Goal: Find specific page/section

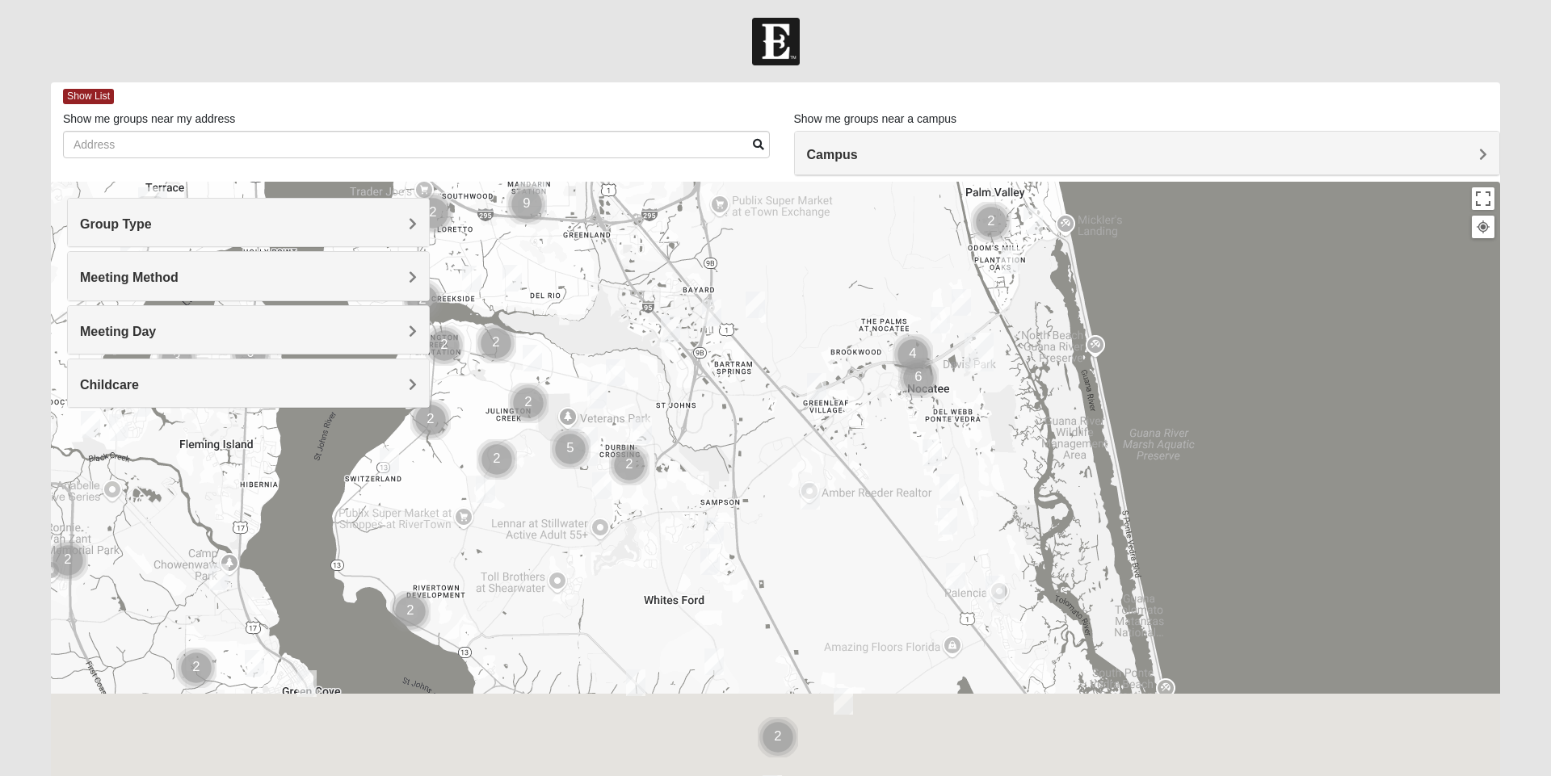
scroll to position [2, 0]
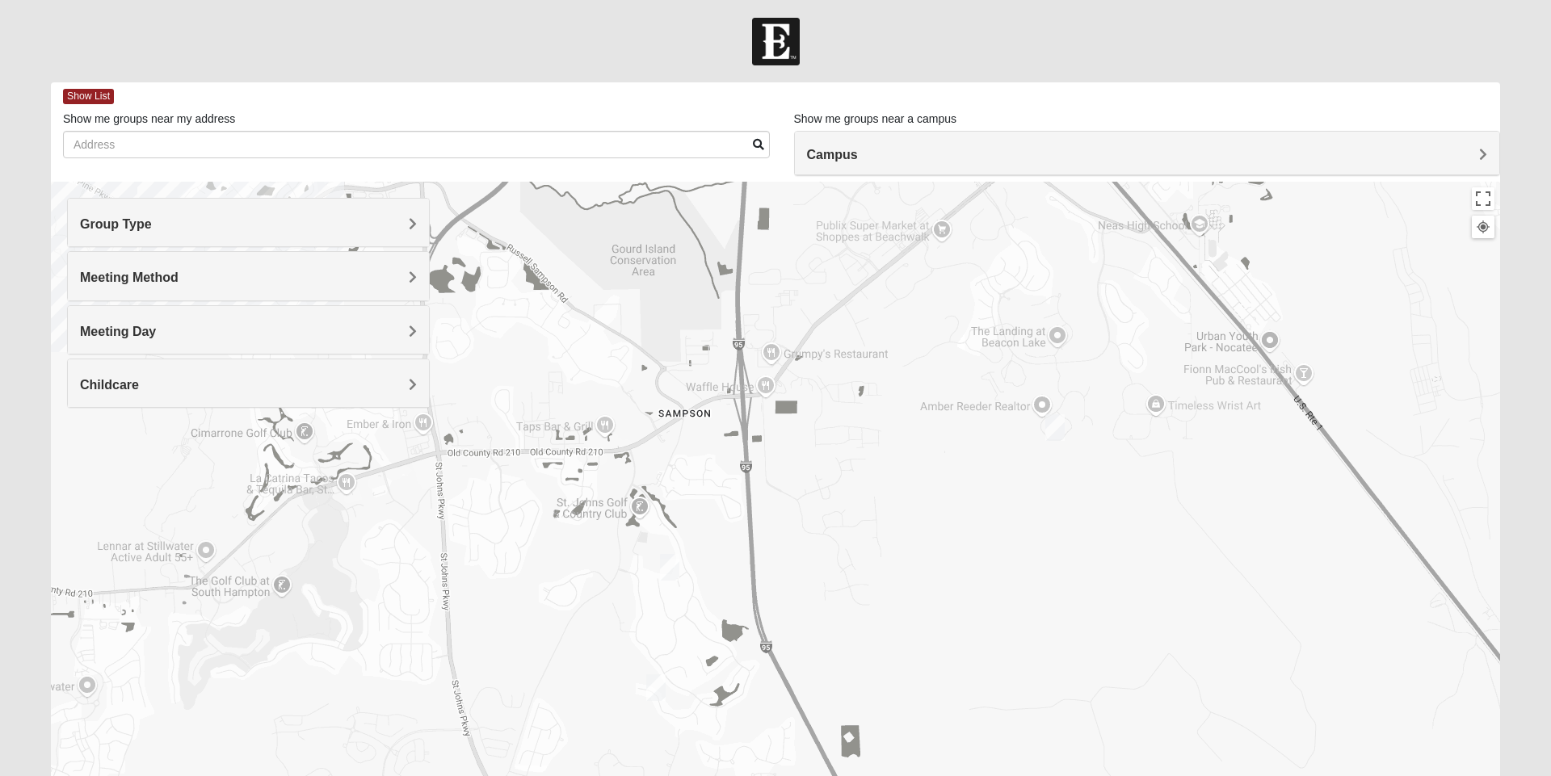
click at [391, 230] on h4 "Group Type" at bounding box center [248, 224] width 337 height 15
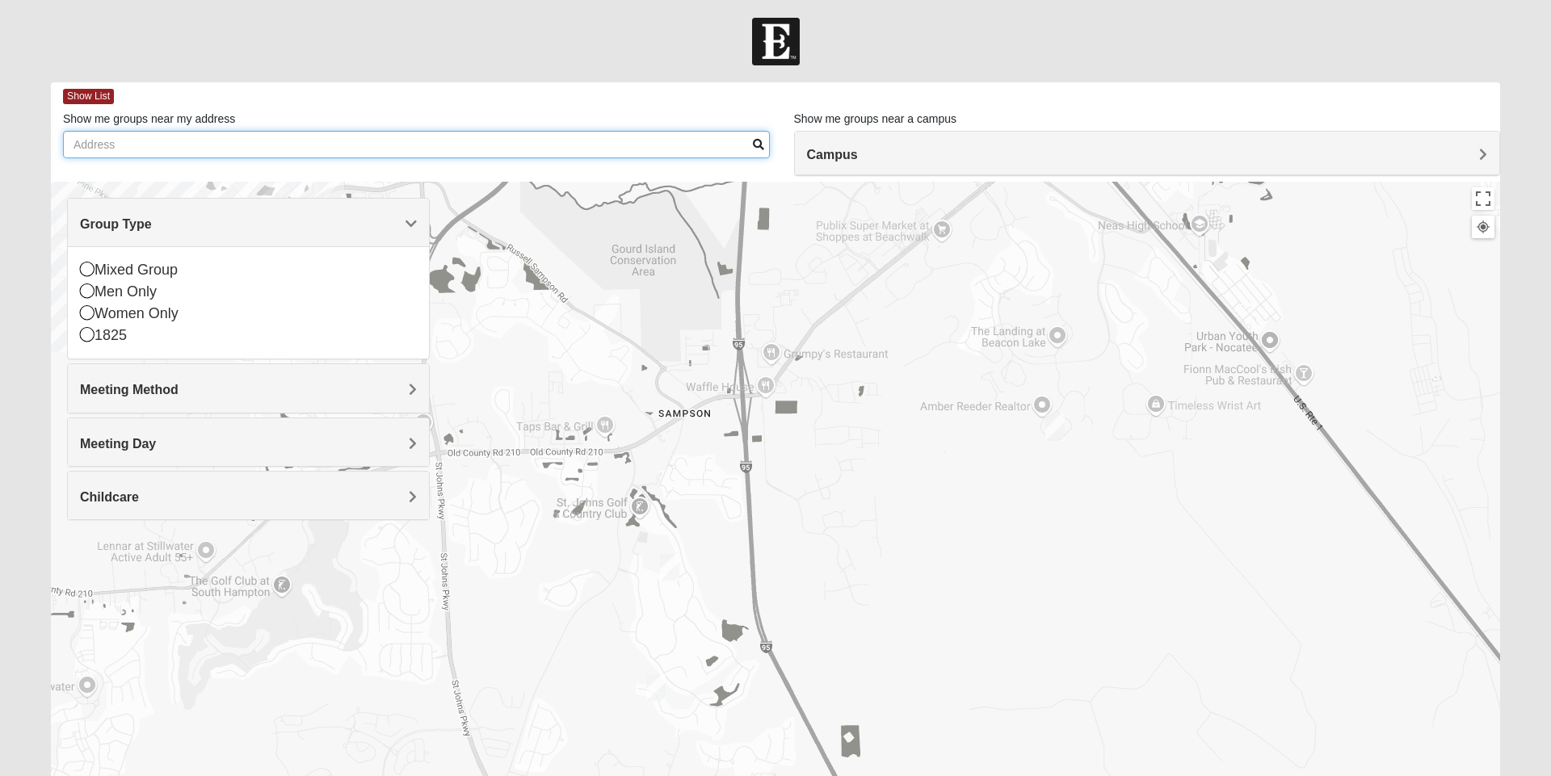
click at [262, 149] on input "Show me groups near my address" at bounding box center [416, 144] width 707 height 27
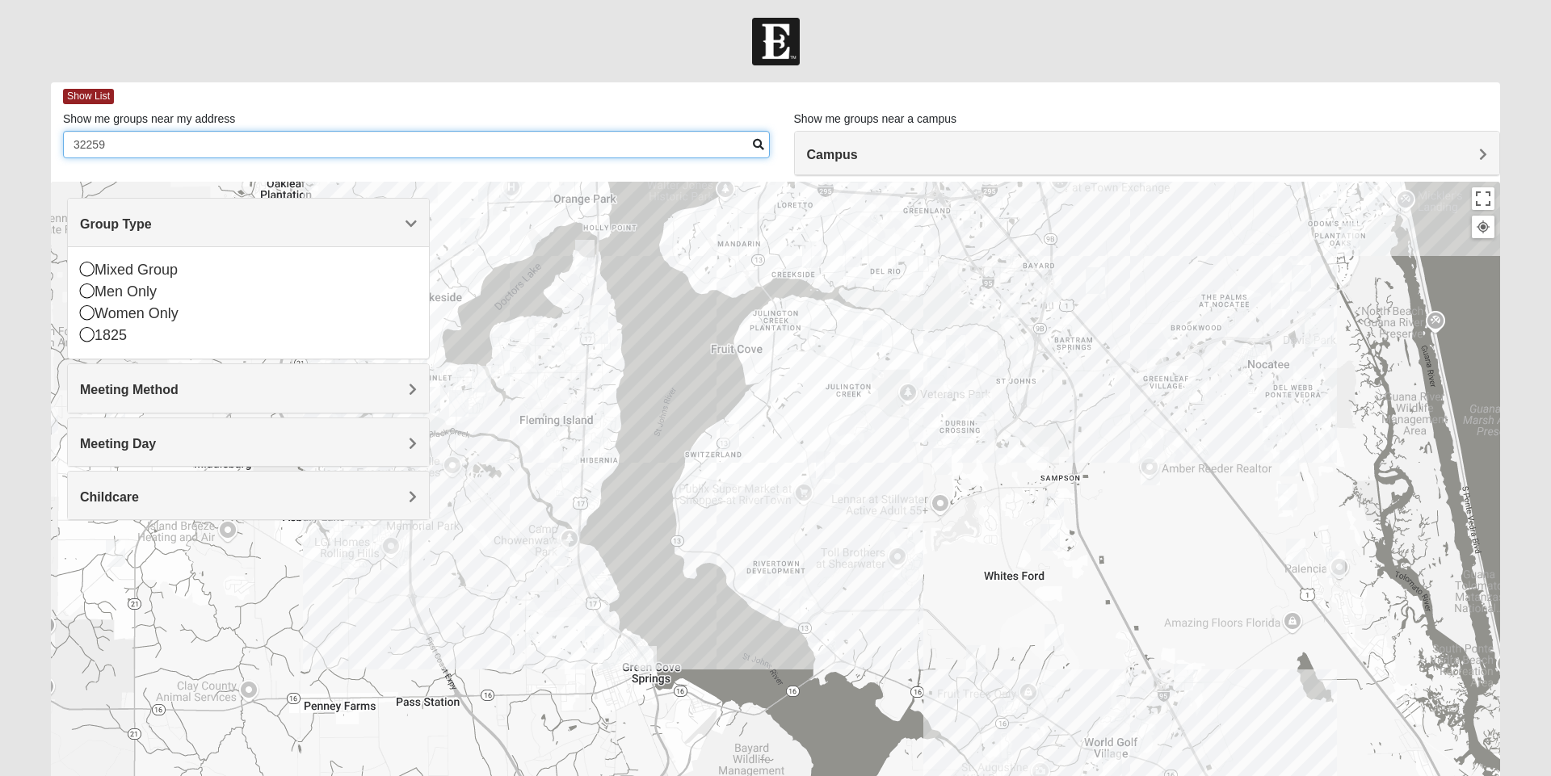
type input "32259"
click at [175, 269] on div "Mixed Group" at bounding box center [248, 270] width 337 height 22
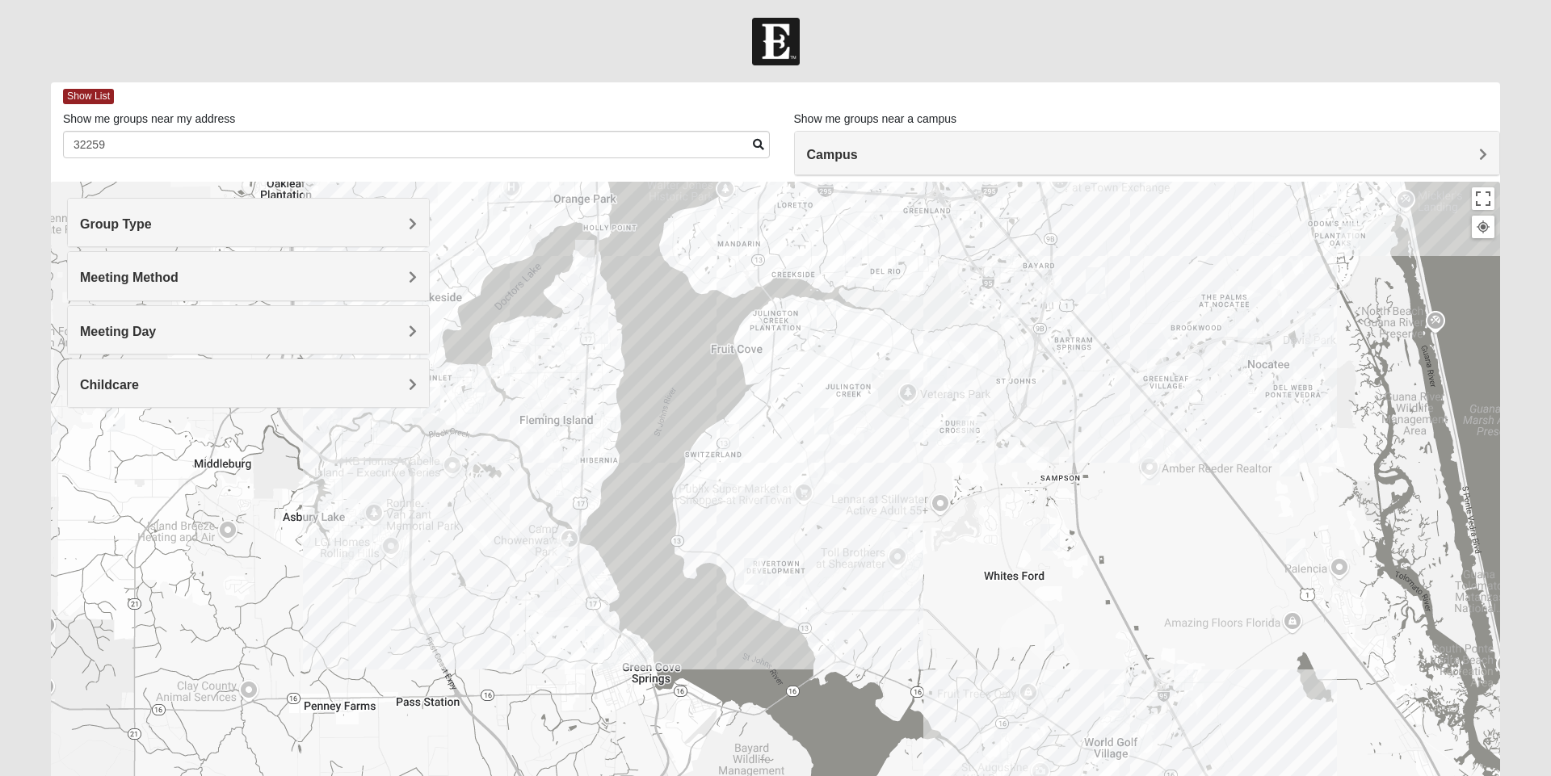
click at [393, 274] on h4 "Meeting Method" at bounding box center [248, 277] width 337 height 15
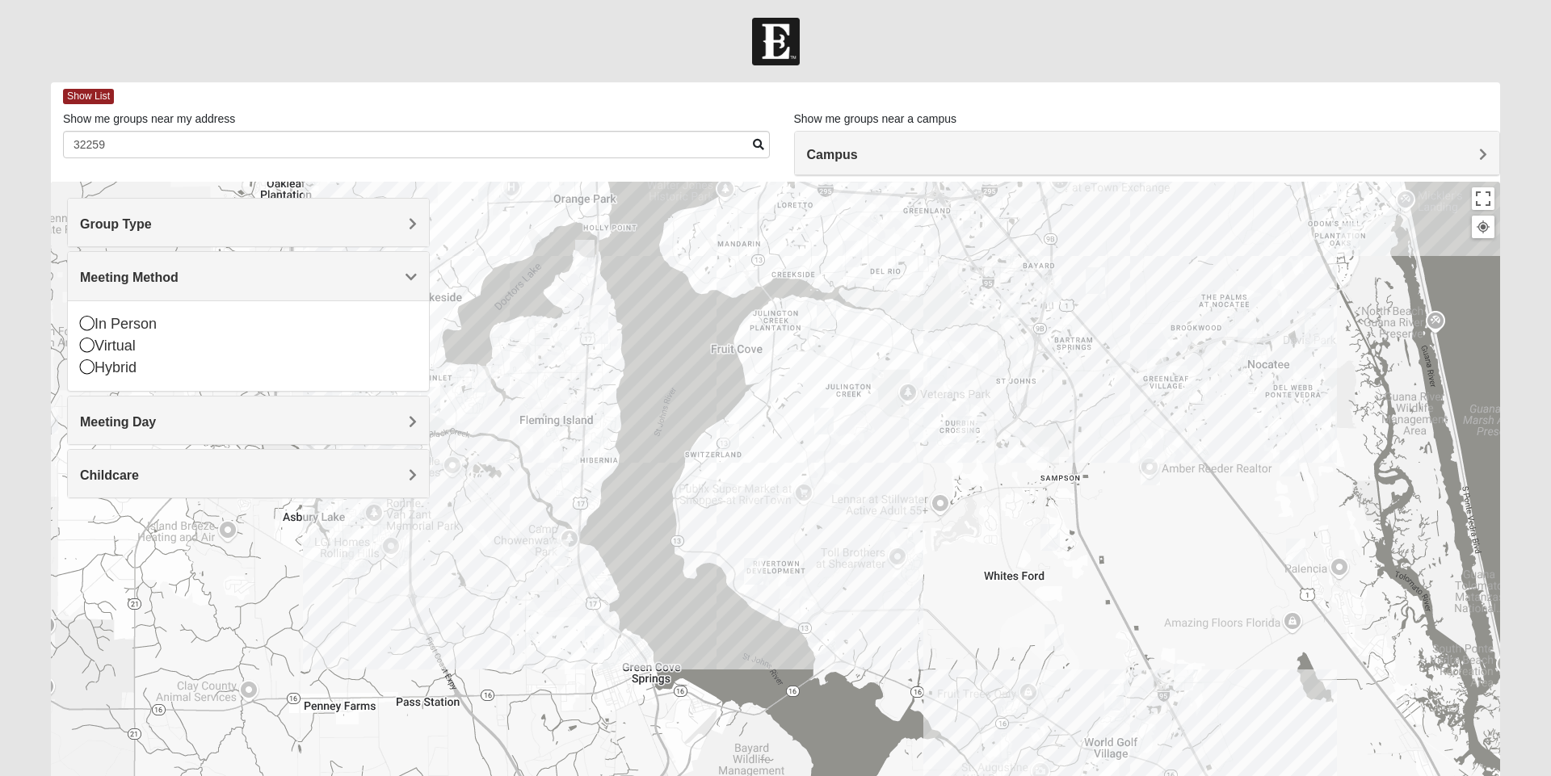
click at [101, 322] on div "In Person" at bounding box center [248, 324] width 337 height 22
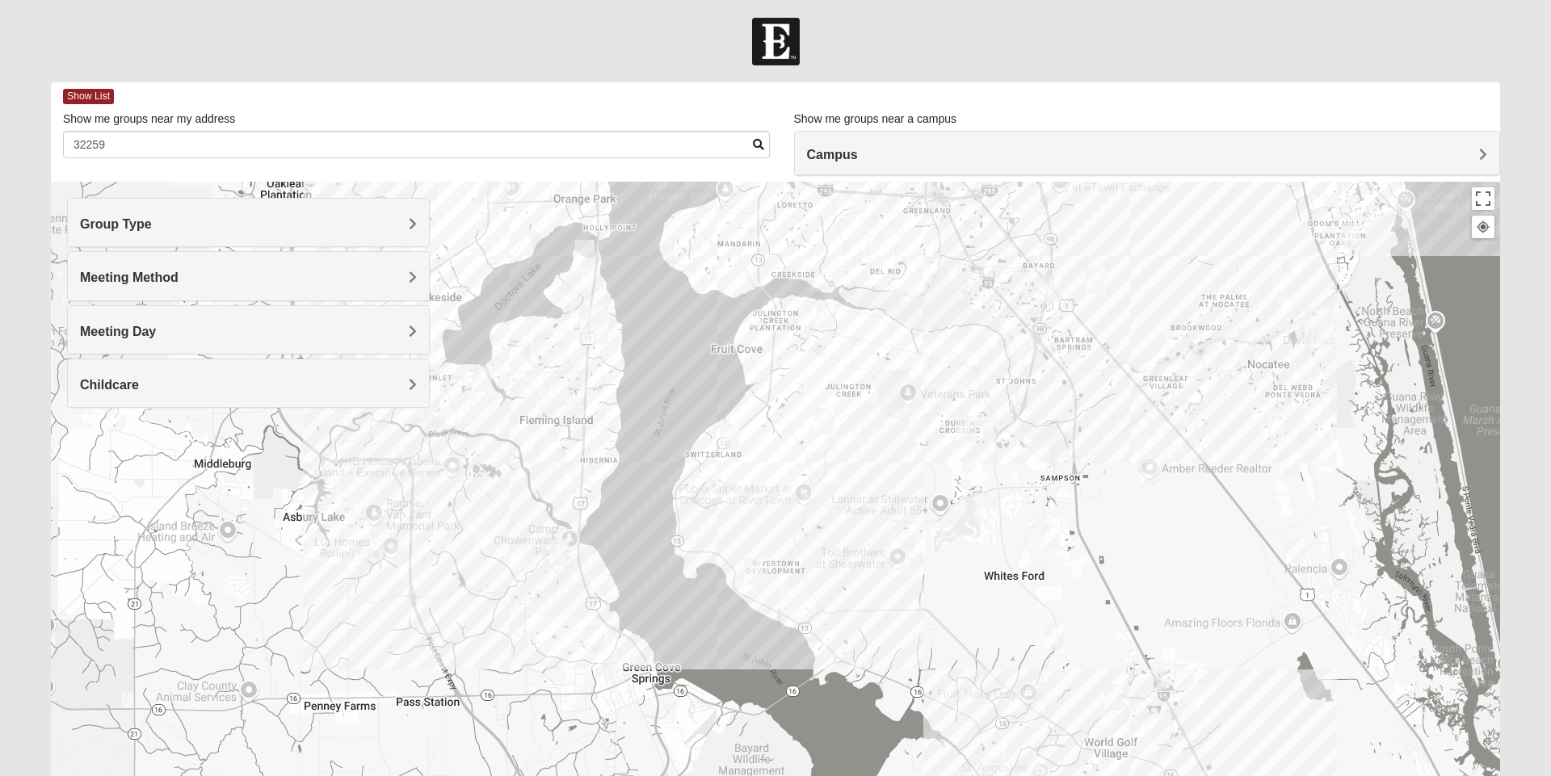
click at [351, 334] on h4 "Meeting Day" at bounding box center [248, 331] width 337 height 15
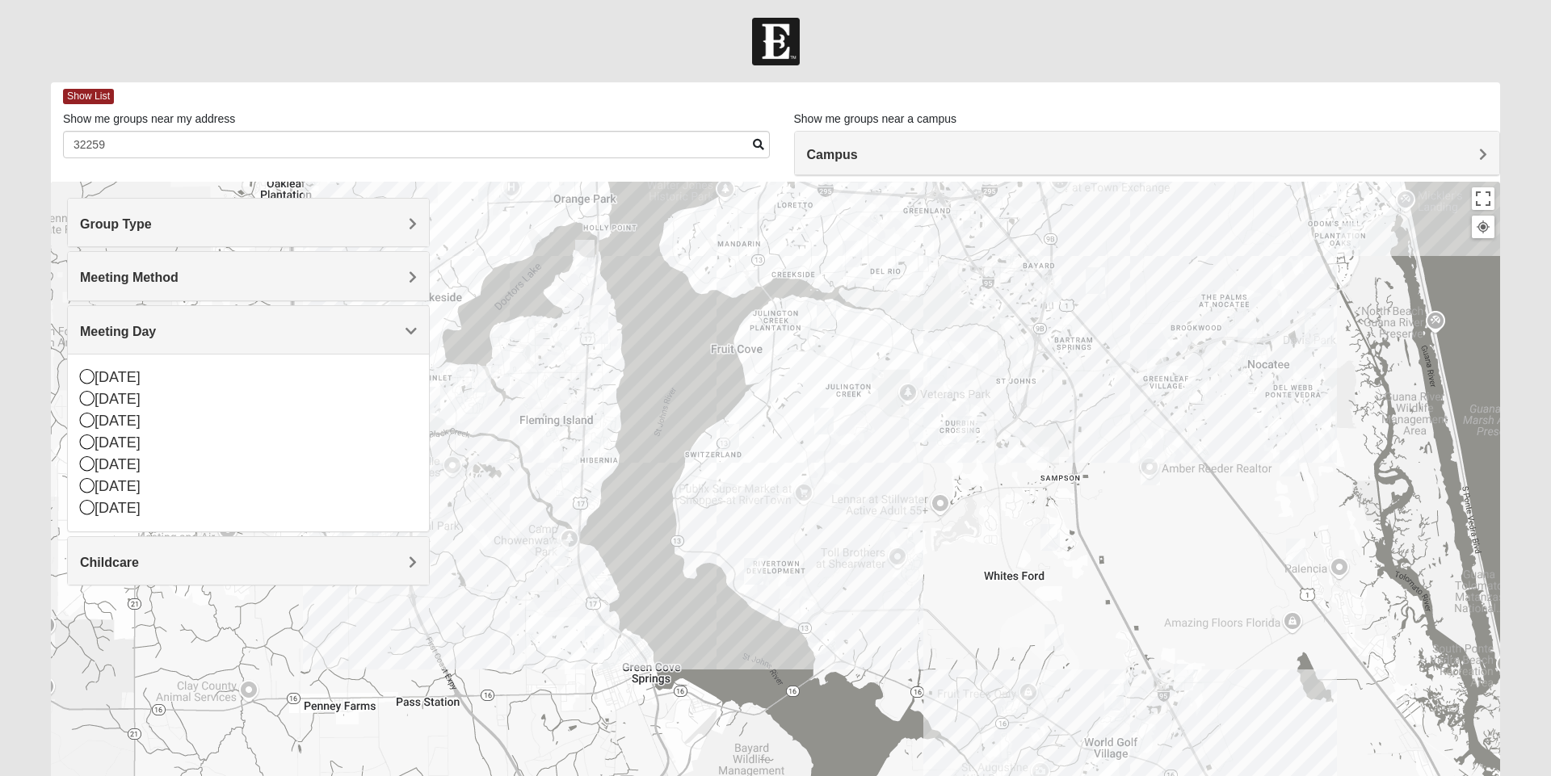
click at [156, 327] on span "Meeting Day" at bounding box center [118, 332] width 76 height 14
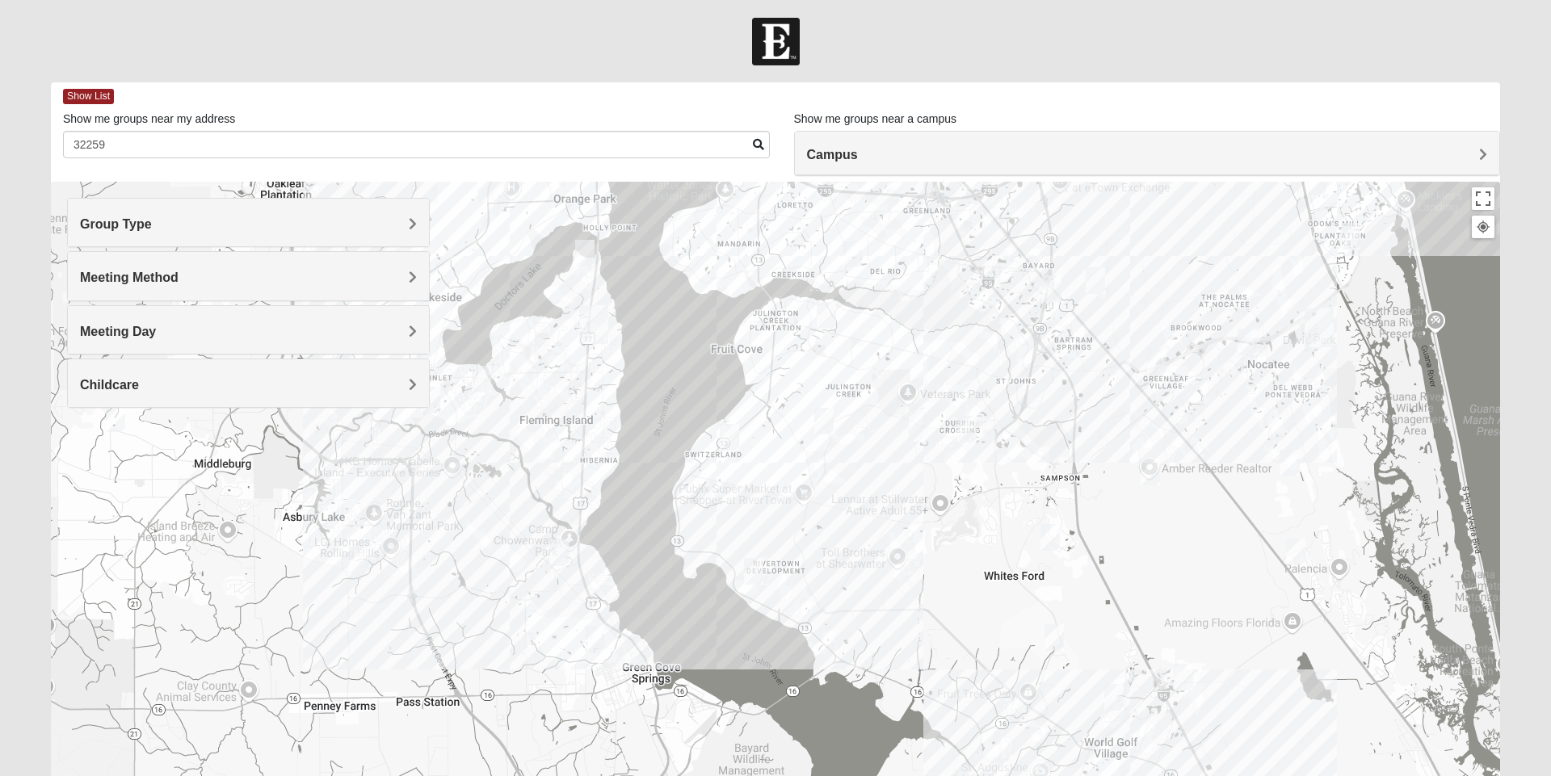
click at [139, 386] on span "Childcare" at bounding box center [109, 385] width 59 height 14
click at [422, 383] on div "Childcare" at bounding box center [248, 384] width 361 height 48
click at [144, 218] on span "Group Type" at bounding box center [116, 224] width 72 height 14
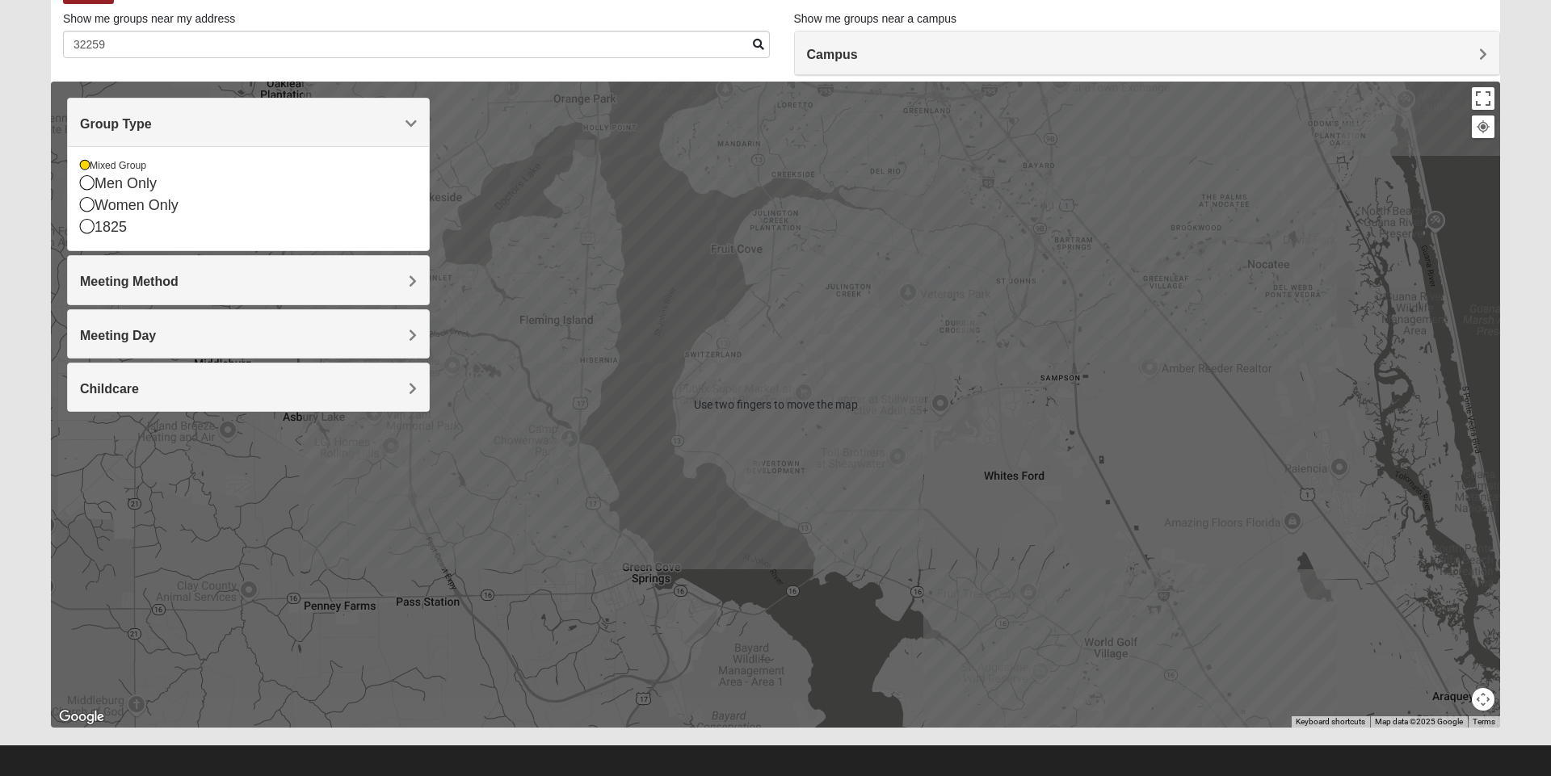
scroll to position [113, 0]
